Goal: Contribute content

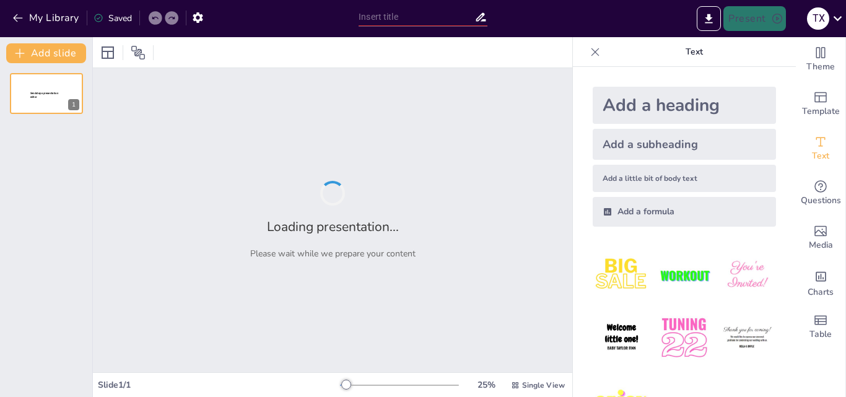
type input "Італійське відродження: Культурні та мистецькі аспекти"
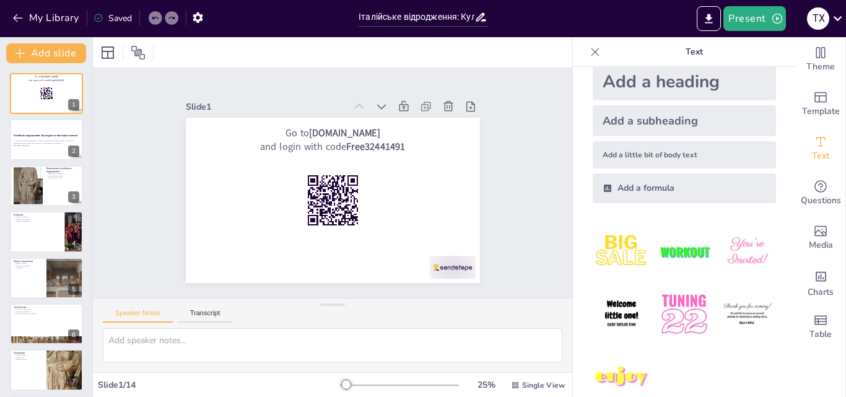
scroll to position [46, 0]
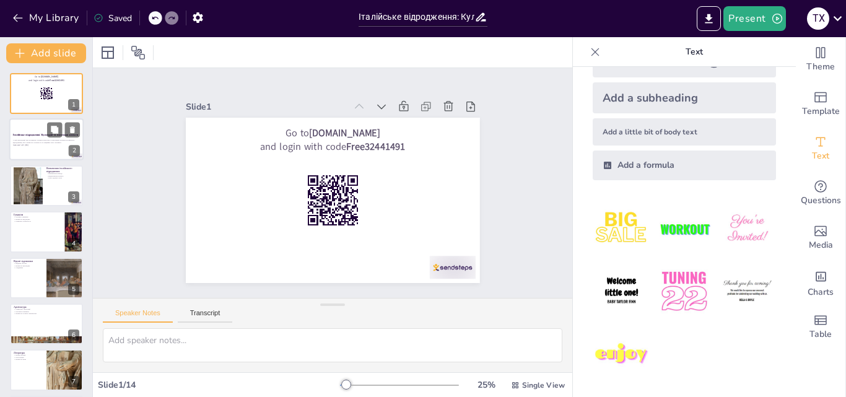
click at [45, 143] on p "У цій презентації ми розглянемо основні культурні та мистецькі аспекти італійсь…" at bounding box center [46, 141] width 67 height 4
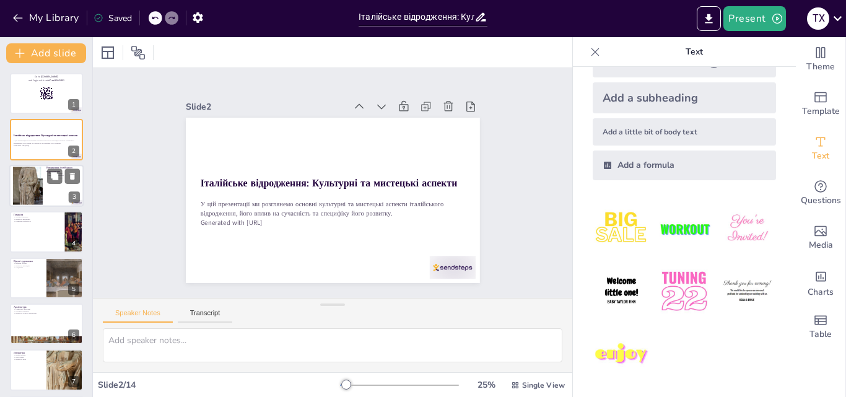
checkbox input "true"
click at [37, 185] on div at bounding box center [28, 186] width 30 height 63
type textarea "Loremipsum dolorsitame consect adipisci elitseddoe tempor, inci utlabo e DOL ma…"
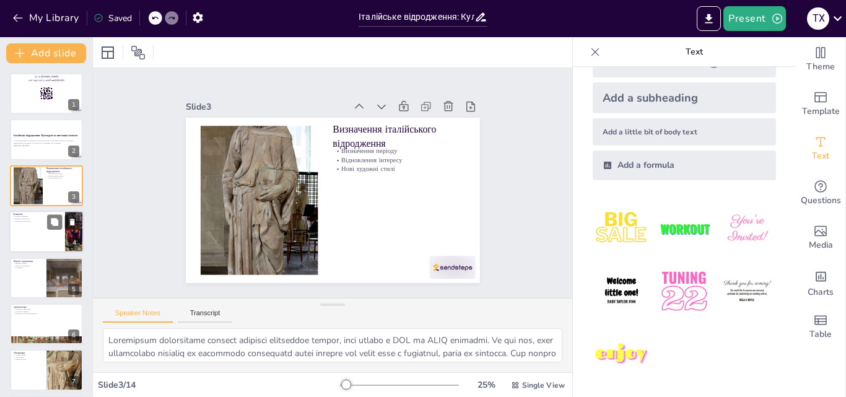
checkbox input "true"
click at [39, 232] on div at bounding box center [46, 232] width 74 height 42
type textarea "Loremips dolo sitamet consectetura elitseddoei, temporin utl etdoloremagn aliqu…"
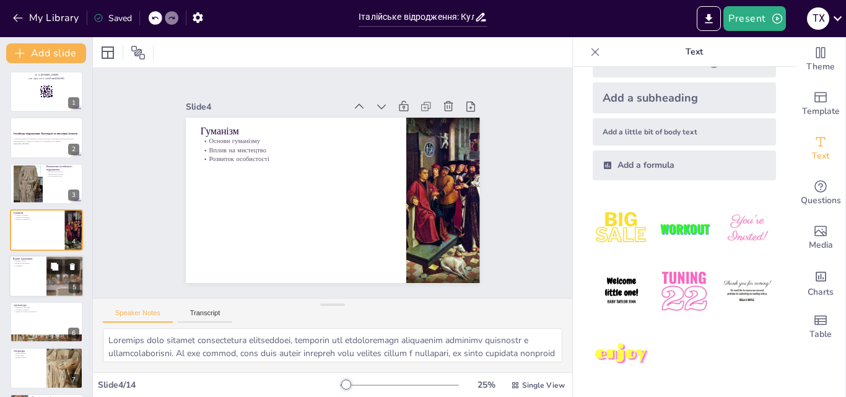
checkbox input "true"
click at [39, 276] on div at bounding box center [46, 276] width 74 height 42
type textarea "Loremips do Sitam, Consectetura el Seddoei tempo incididun utlaboree doloremagn…"
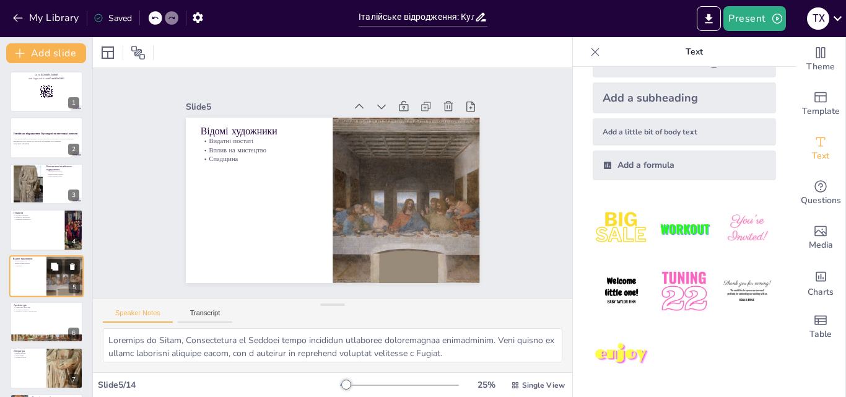
scroll to position [48, 0]
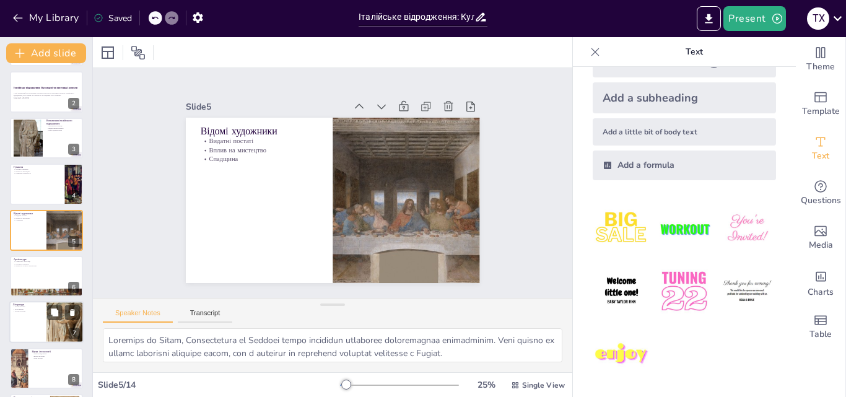
checkbox input "true"
click at [37, 316] on div at bounding box center [46, 323] width 74 height 42
type textarea "[PERSON_NAME], [PERSON_NAME] та Боккаччо стали ключовими фігурами в літературі …"
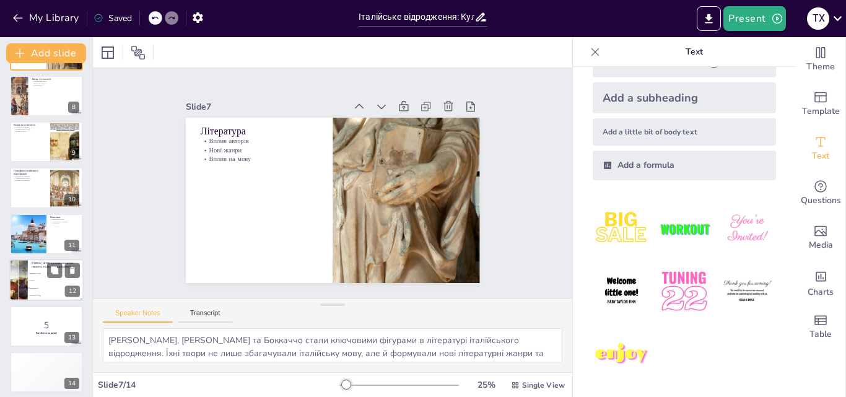
scroll to position [326, 0]
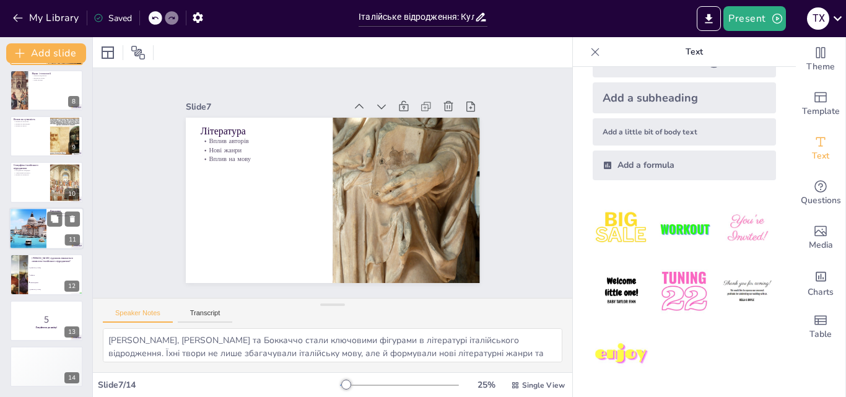
checkbox input "true"
click at [53, 232] on div at bounding box center [46, 229] width 74 height 42
type textarea "Італійське відродження стало важливим етапом в історії, оскільки воно сформувал…"
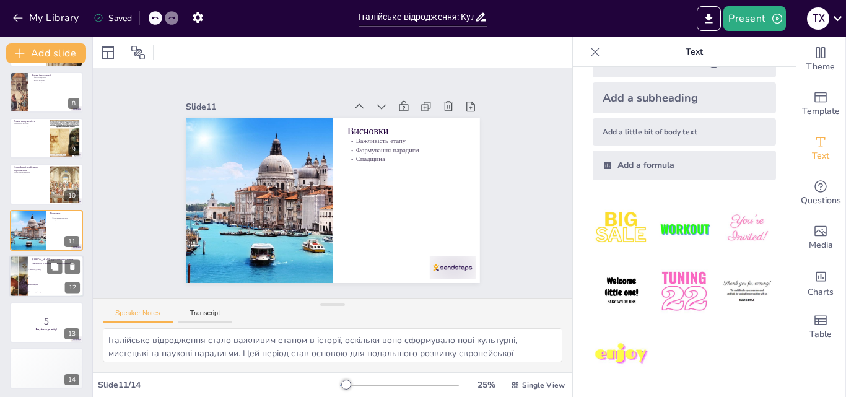
checkbox input "true"
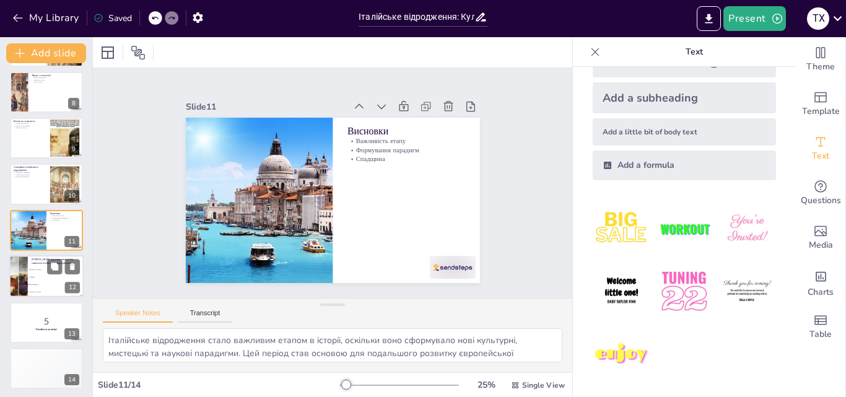
checkbox input "true"
click at [42, 278] on li "Рафаель" at bounding box center [56, 277] width 56 height 7
type textarea "Правильна відповідь - [PERSON_NAME]. Він вважається символом італійського відро…"
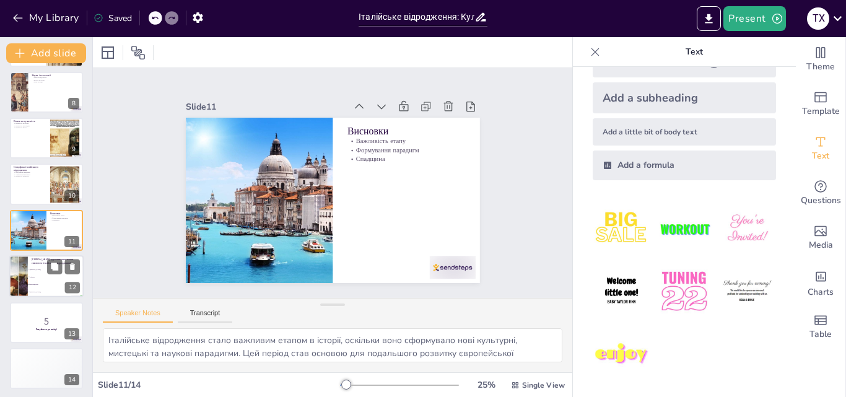
checkbox input "true"
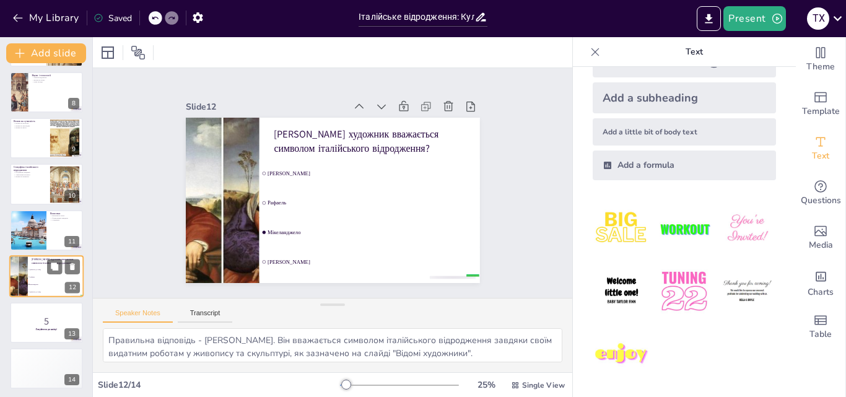
scroll to position [326, 0]
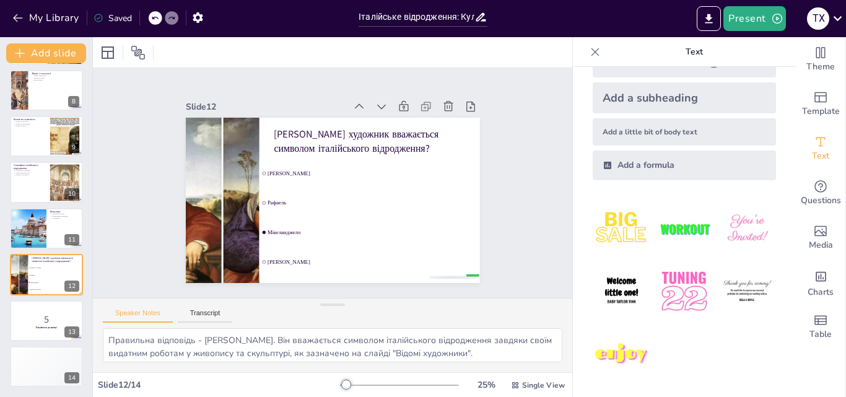
checkbox input "true"
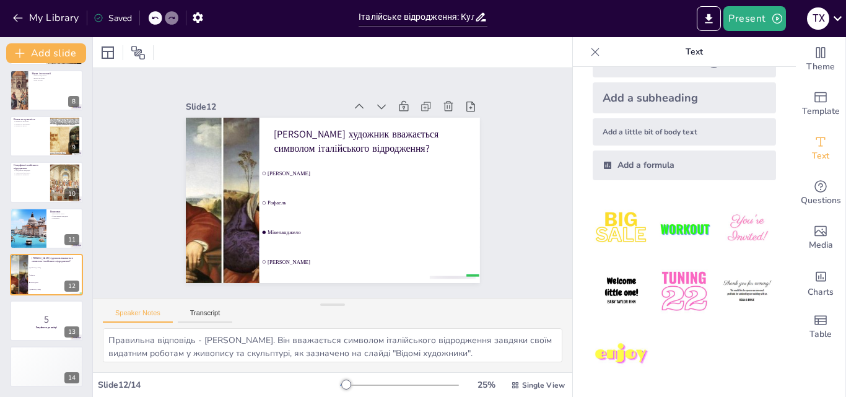
checkbox input "true"
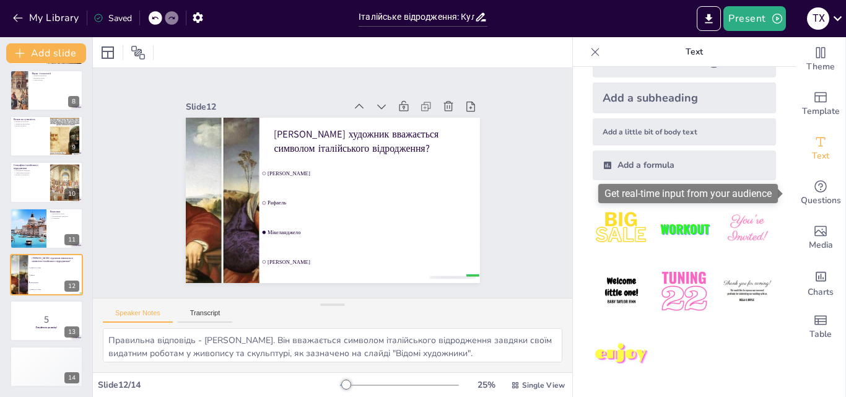
checkbox input "true"
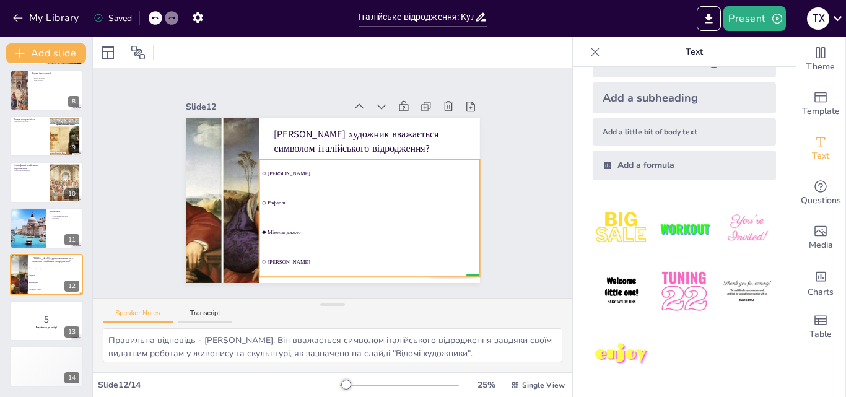
checkbox input "true"
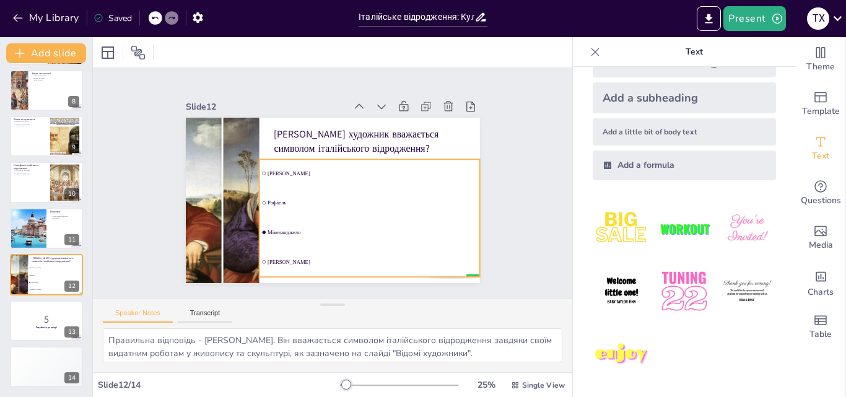
checkbox input "true"
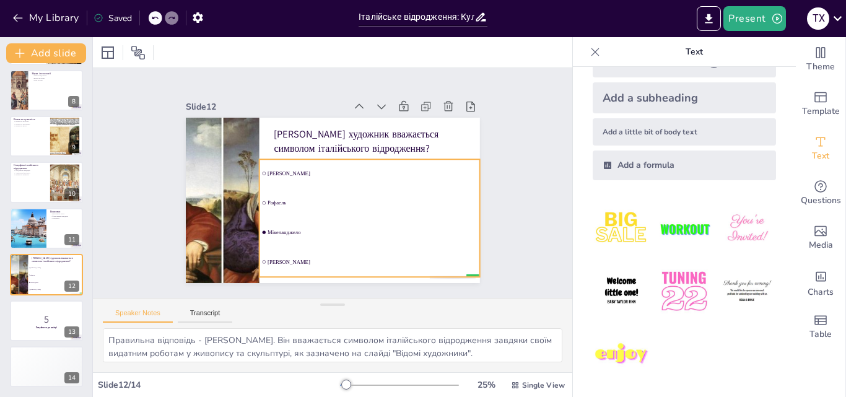
checkbox input "true"
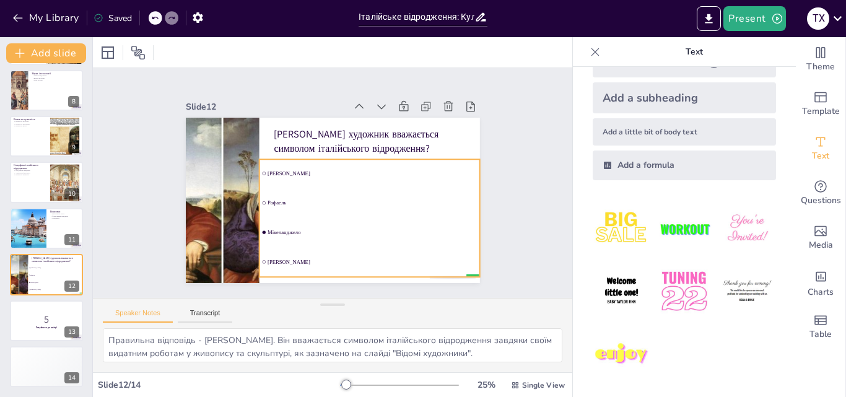
checkbox input "true"
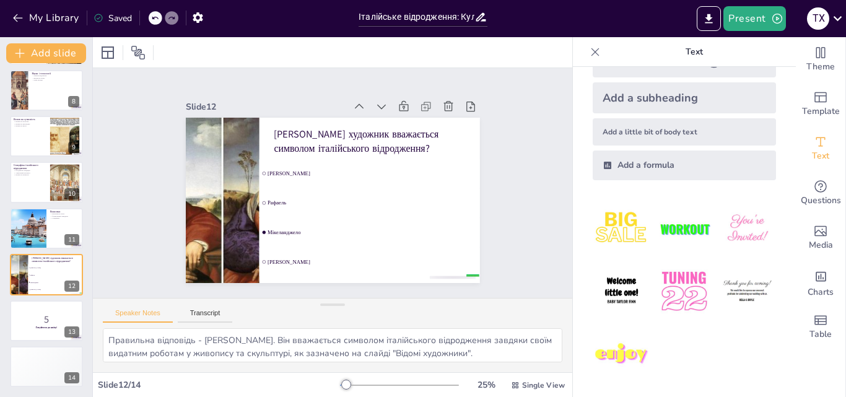
checkbox input "true"
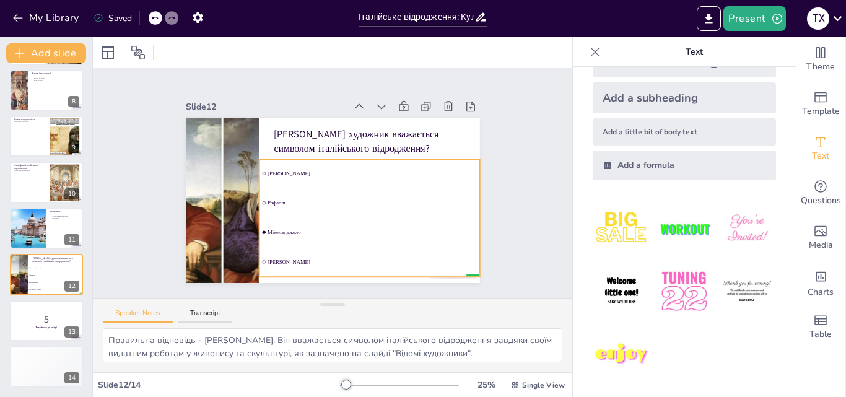
checkbox input "true"
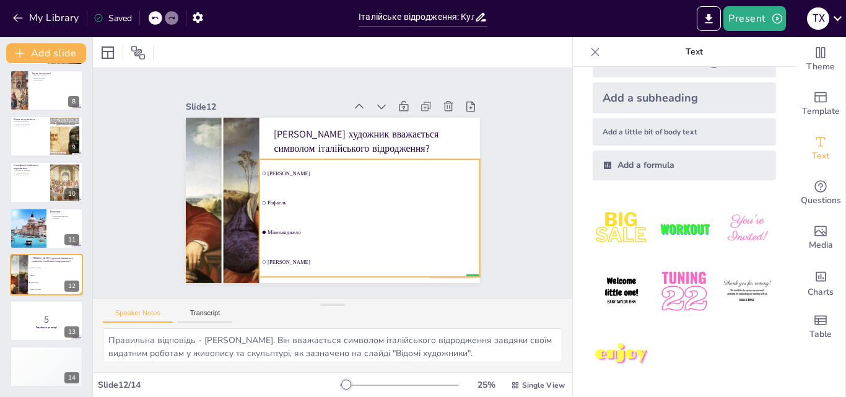
checkbox input "true"
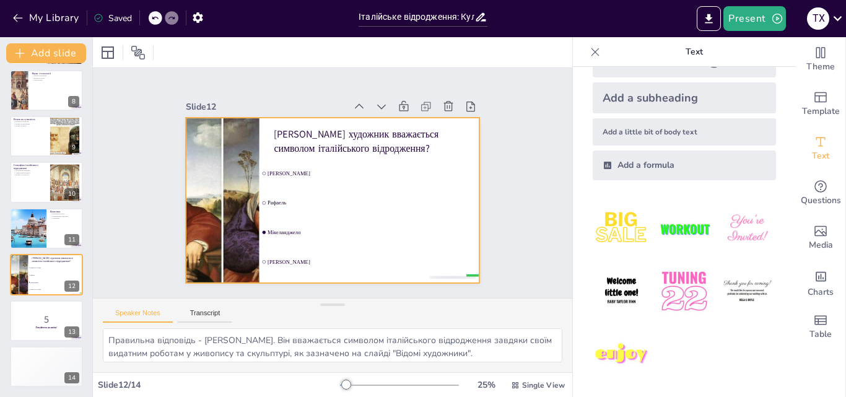
checkbox input "true"
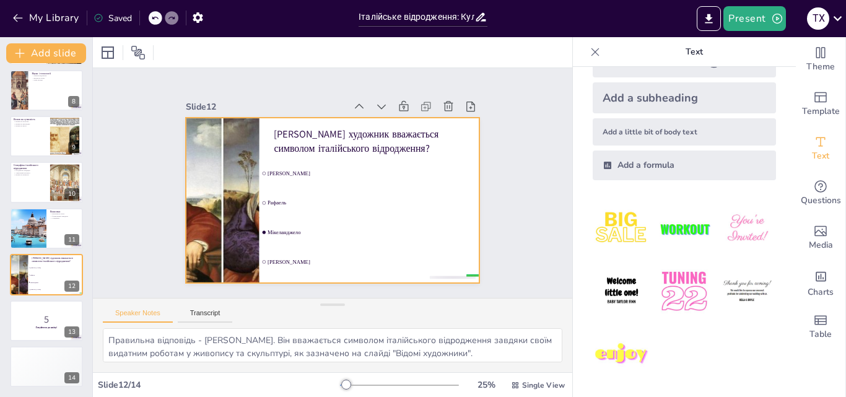
checkbox input "true"
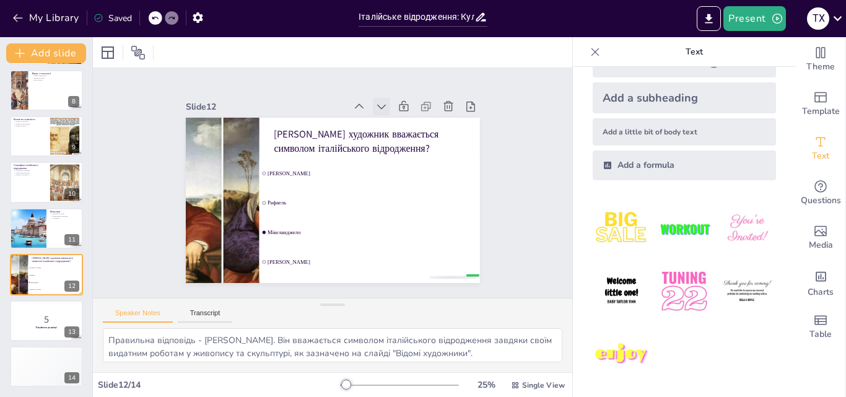
click at [253, 198] on icon at bounding box center [244, 206] width 17 height 17
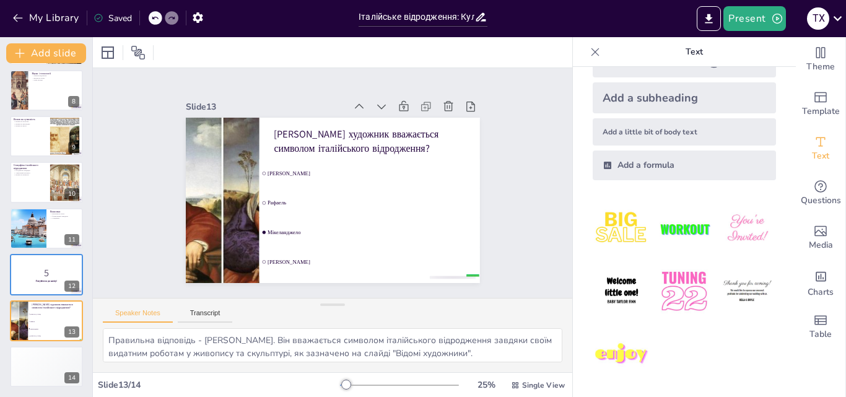
click at [356, 264] on icon at bounding box center [347, 272] width 17 height 17
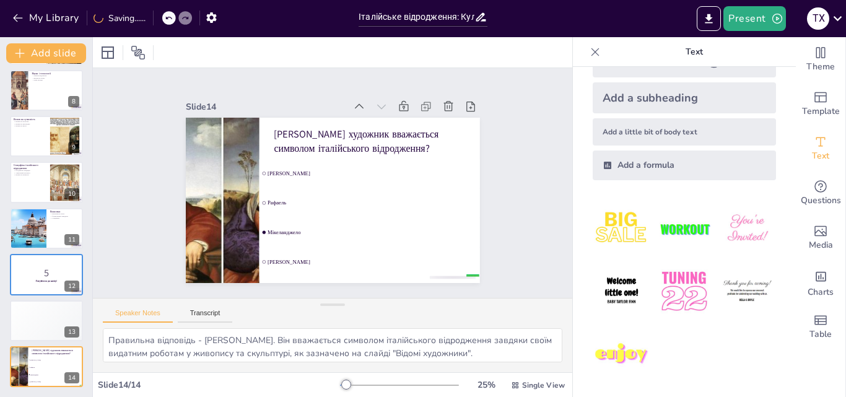
click at [397, 233] on icon at bounding box center [404, 240] width 14 height 14
click at [400, 125] on icon at bounding box center [408, 133] width 16 height 16
click at [310, 100] on icon at bounding box center [300, 108] width 17 height 17
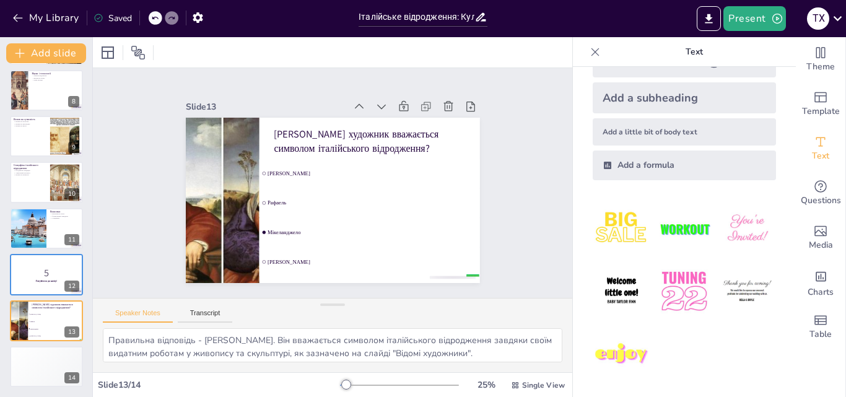
checkbox input "true"
click at [298, 245] on icon at bounding box center [290, 252] width 15 height 15
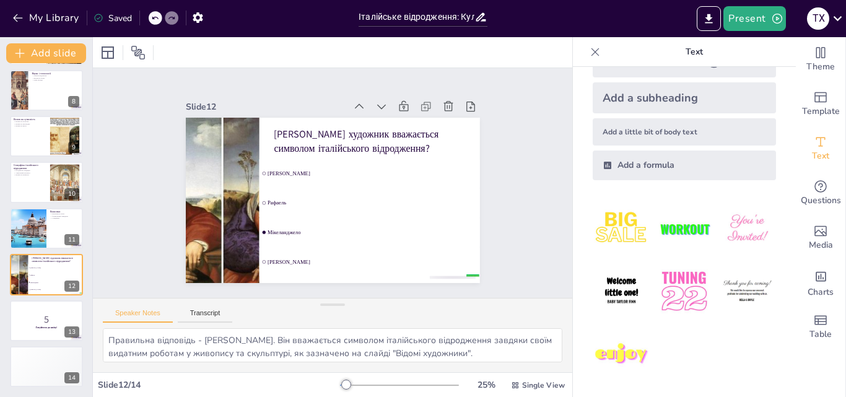
click at [403, 204] on icon at bounding box center [409, 210] width 12 height 12
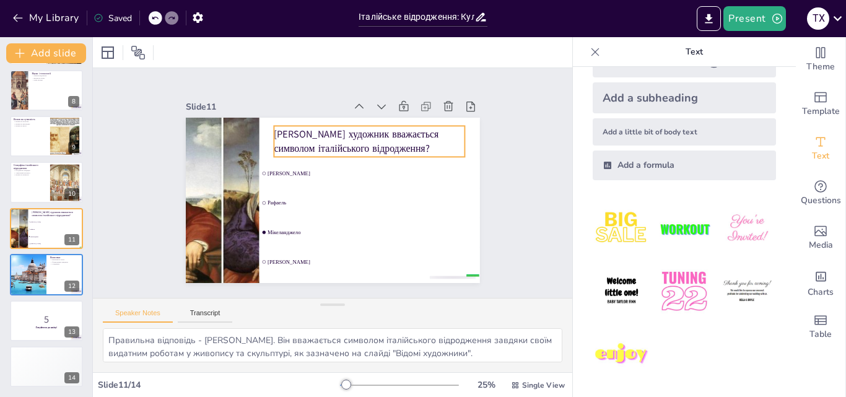
checkbox input "true"
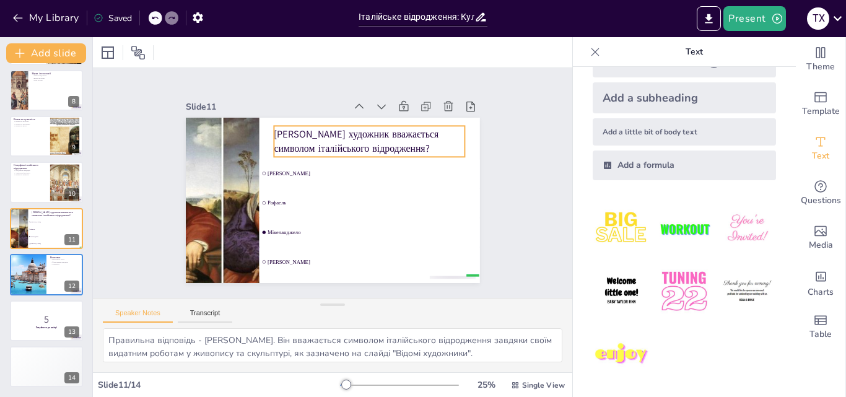
checkbox input "true"
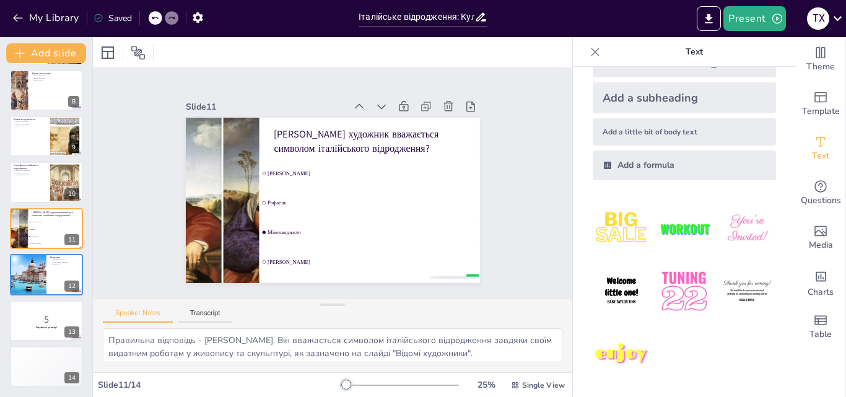
checkbox input "true"
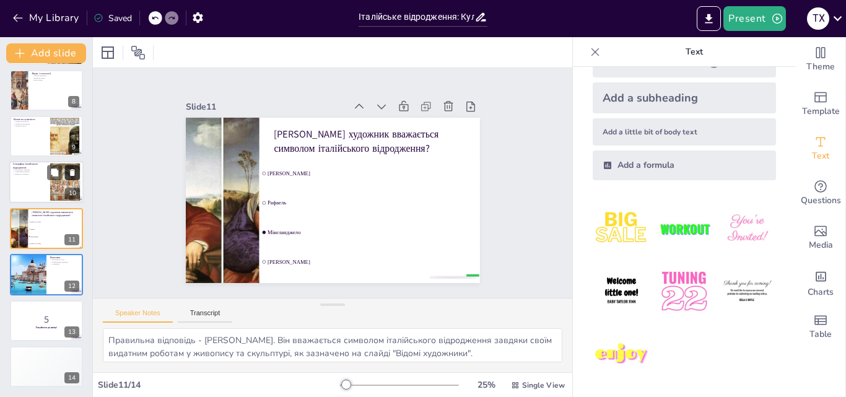
checkbox input "true"
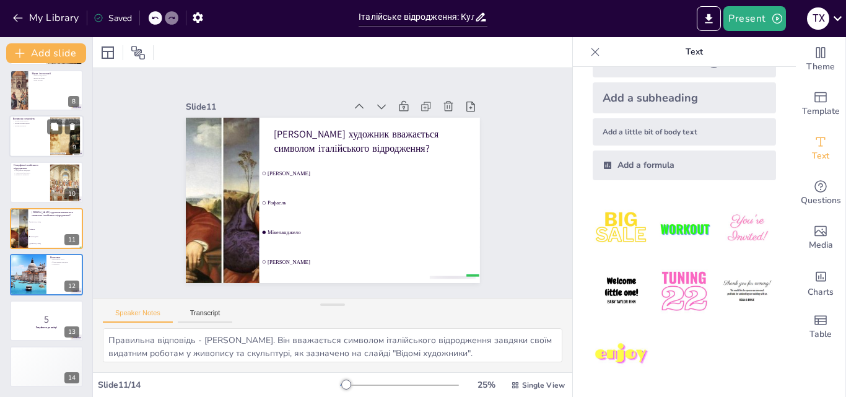
click at [53, 135] on div at bounding box center [65, 137] width 50 height 38
type textarea "Вплив італійського відродження на сучасну культуру є величезним. Ідеї, які вини…"
checkbox input "true"
